Goal: Transaction & Acquisition: Purchase product/service

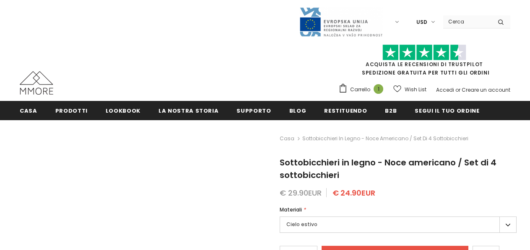
type input "Add to cart"
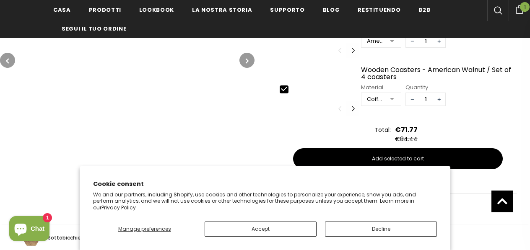
scroll to position [1000, 0]
